Goal: Information Seeking & Learning: Find specific fact

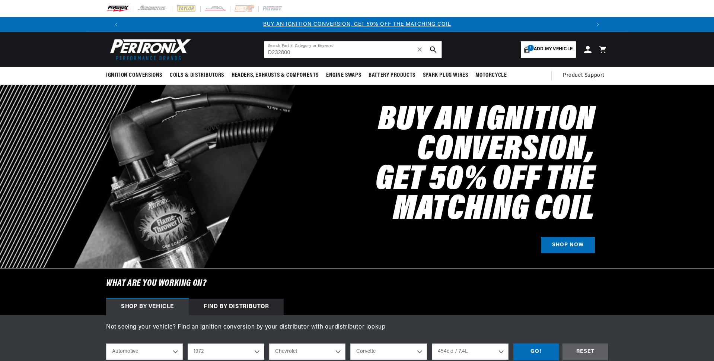
select select "1972"
select select "Chevrolet"
select select "Corvette"
select select "454cid-7.4L"
type input "D232800"
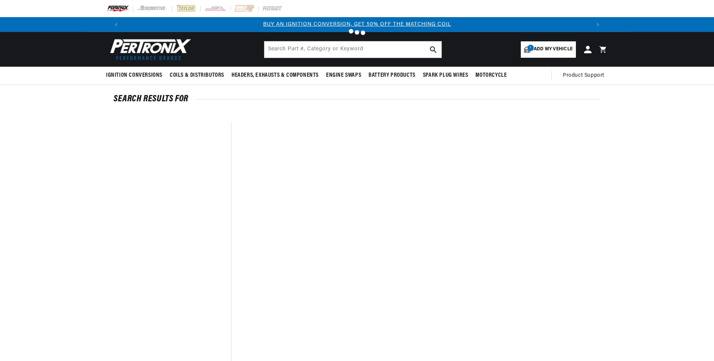
type input "D232800"
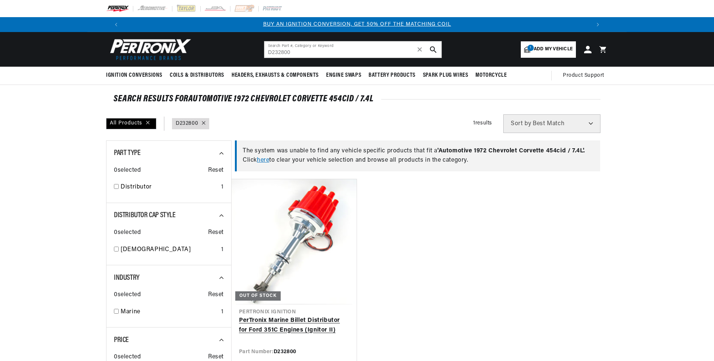
scroll to position [74, 0]
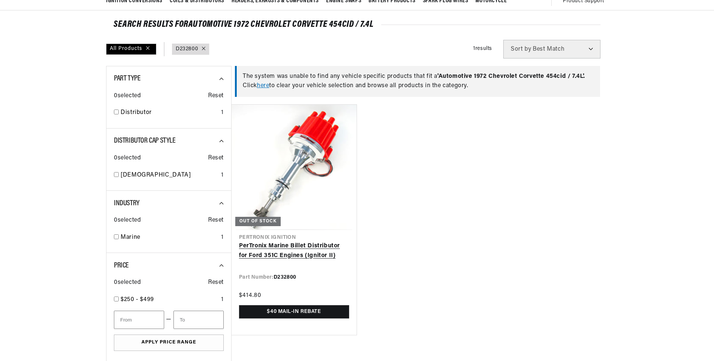
click at [280, 247] on link "PerTronix Marine Billet Distributor for Ford 351C Engines (Ignitor II)" at bounding box center [294, 250] width 110 height 19
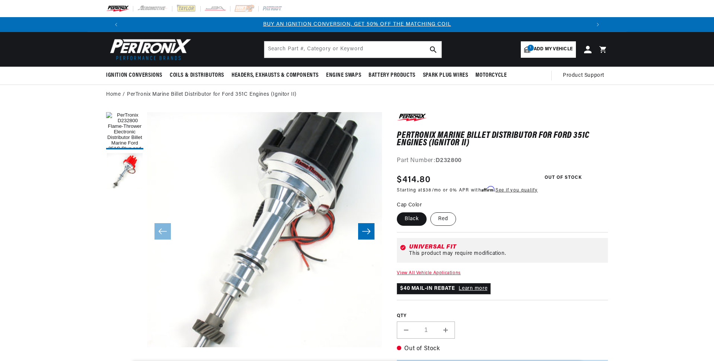
click at [445, 219] on label "Red" at bounding box center [444, 218] width 26 height 13
click at [431, 211] on input "Red" at bounding box center [431, 211] width 0 height 0
radio input "true"
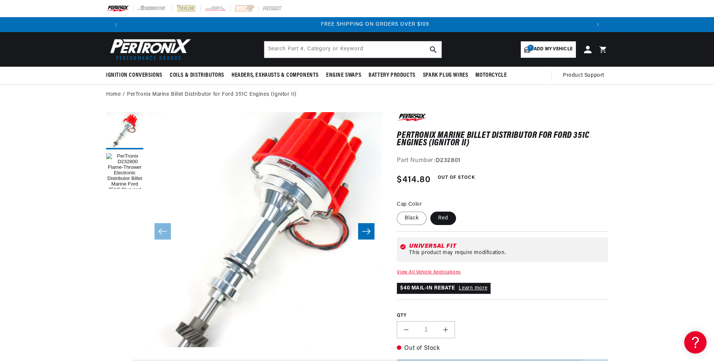
scroll to position [0, 930]
click at [402, 216] on label "Black" at bounding box center [412, 218] width 30 height 13
click at [399, 210] on input "Black" at bounding box center [399, 210] width 0 height 0
radio input "true"
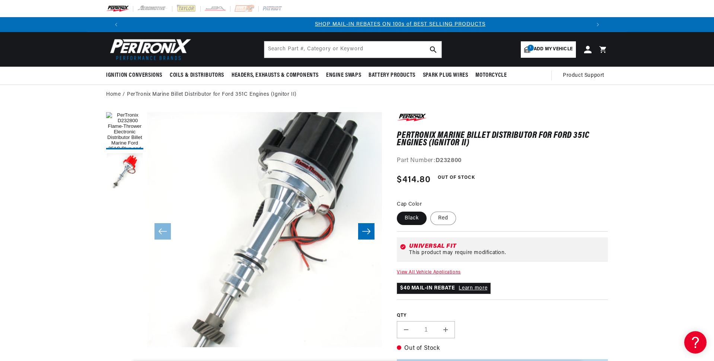
scroll to position [0, 465]
click at [293, 53] on input "text" at bounding box center [352, 49] width 177 height 16
type input "D7232800"
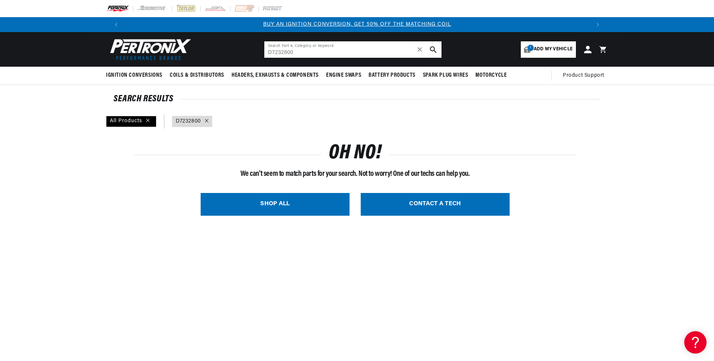
click at [298, 49] on input "D7232800" at bounding box center [352, 49] width 177 height 16
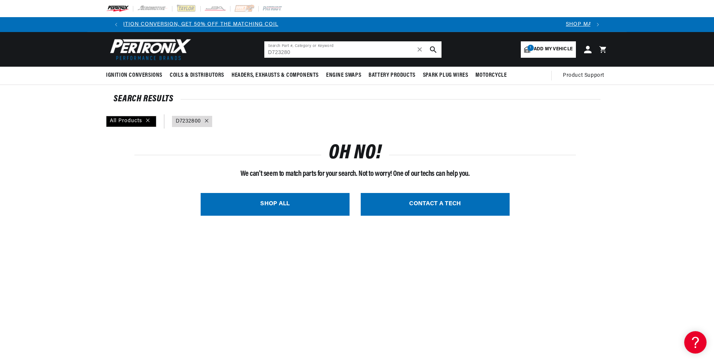
scroll to position [0, 465]
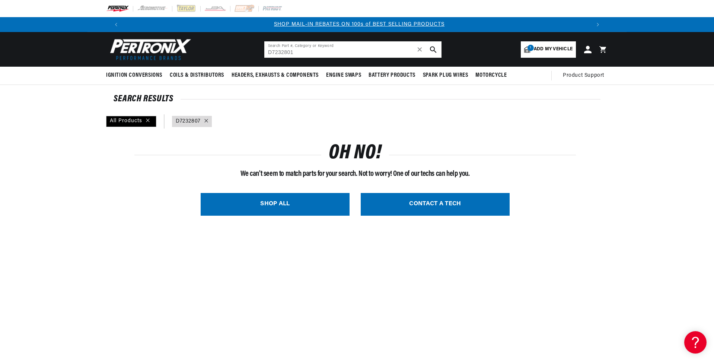
type input "D7232801"
click at [206, 120] on icon at bounding box center [206, 121] width 4 height 4
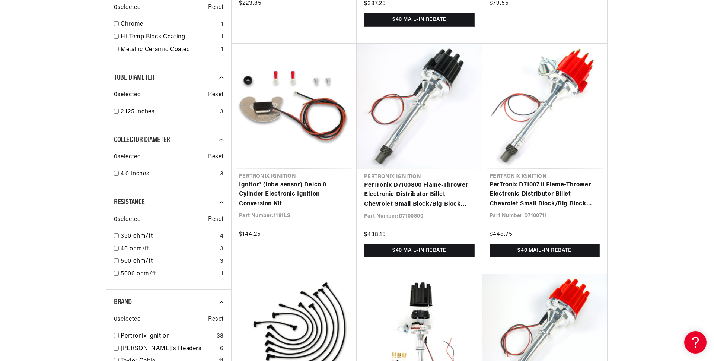
scroll to position [0, 465]
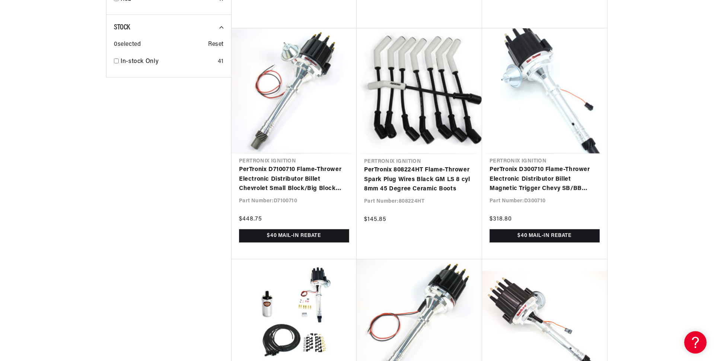
scroll to position [1304, 0]
